Goal: Navigation & Orientation: Find specific page/section

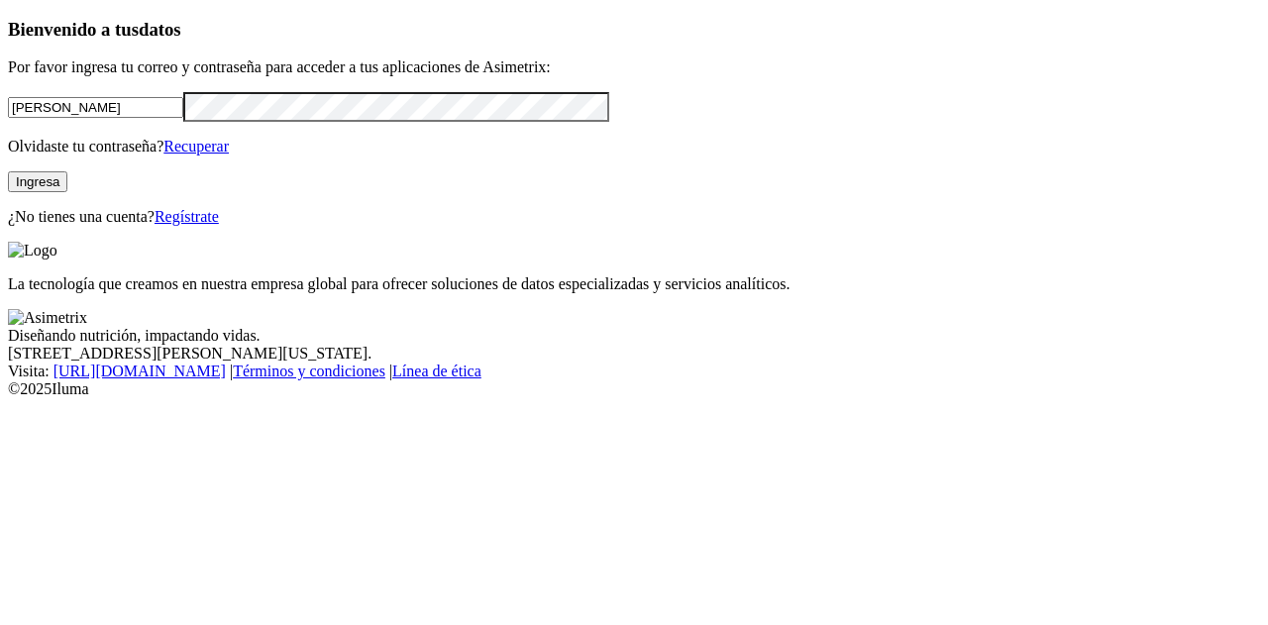
type input "[PERSON_NAME][EMAIL_ADDRESS][DOMAIN_NAME]"
click input "submit" at bounding box center [0, 0] width 0 height 0
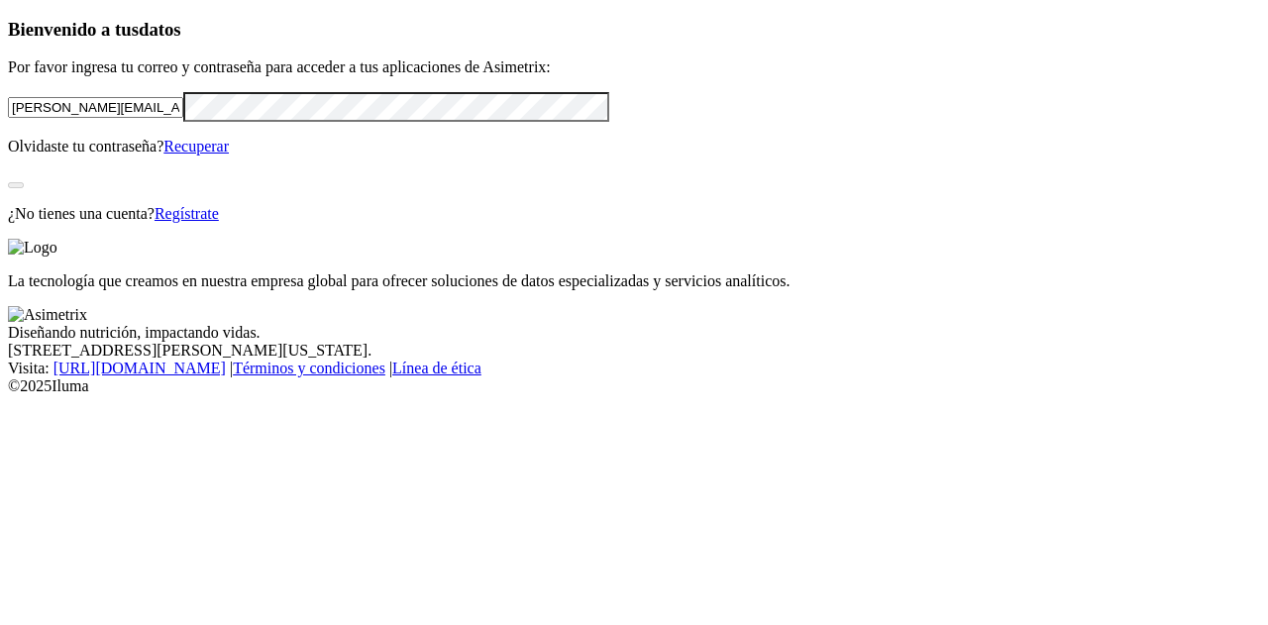
click at [358, 223] on div "Bienvenido a tus datos Por favor ingresa tu correo y contraseña para acceder a …" at bounding box center [634, 121] width 1253 height 204
